Goal: Transaction & Acquisition: Purchase product/service

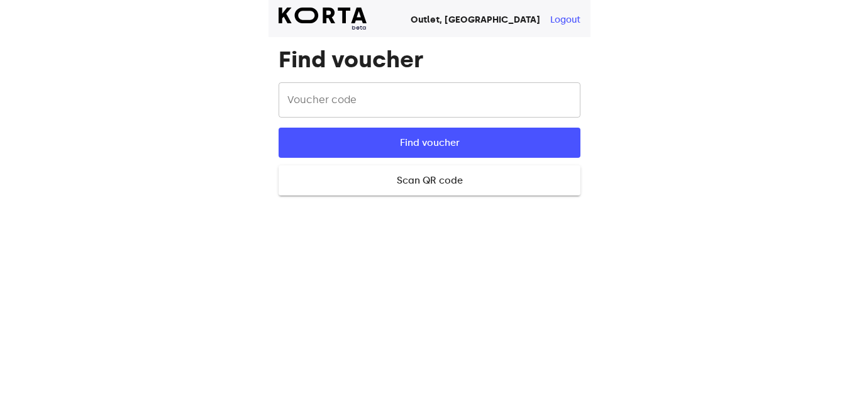
click at [348, 98] on input "text" at bounding box center [429, 99] width 302 height 35
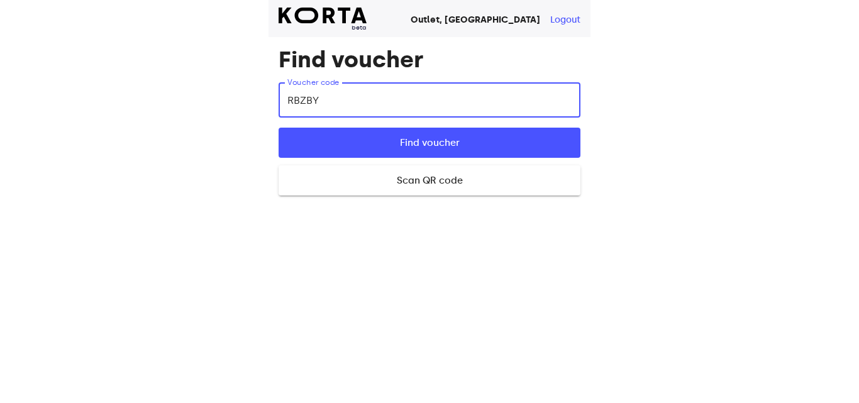
type input "RBZBY"
click at [278, 128] on button "Find voucher" at bounding box center [429, 143] width 302 height 30
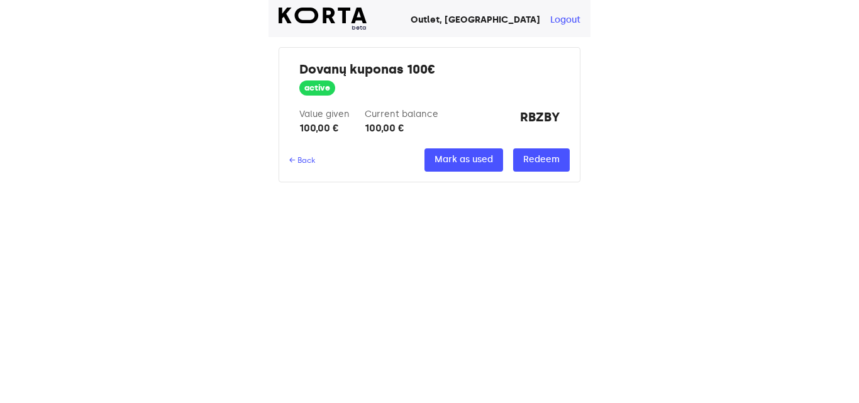
click at [507, 115] on div "Value given 100,00 € Current balance 100,00 € RBZBY" at bounding box center [429, 122] width 260 height 28
click at [537, 161] on span "Redeem" at bounding box center [541, 160] width 36 height 16
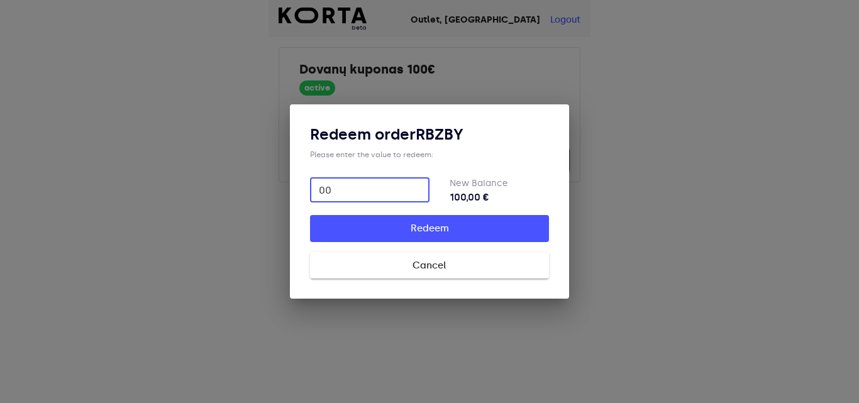
type input "0"
click at [371, 187] on input "number" at bounding box center [369, 189] width 119 height 25
click at [468, 166] on div "Redeem order RBZBY Please enter the value to redeem: ​ New Balance 100,00 € Red…" at bounding box center [429, 201] width 239 height 154
click at [376, 188] on input "number" at bounding box center [369, 189] width 119 height 25
type input "100"
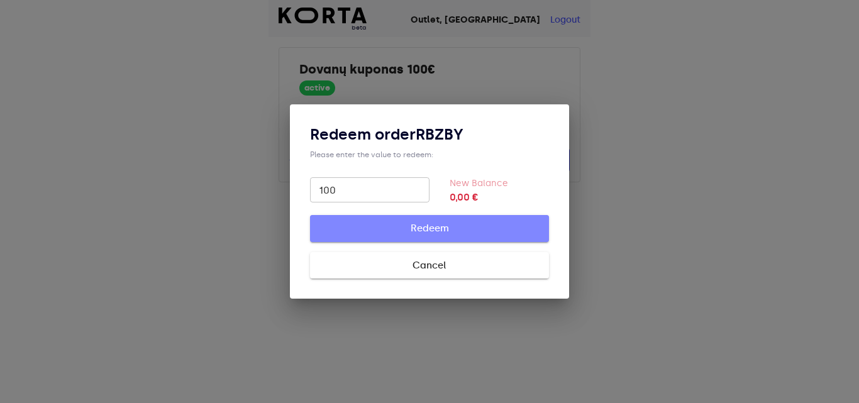
click at [418, 223] on span "Redeem" at bounding box center [429, 228] width 199 height 16
